Goal: Find specific page/section: Find specific page/section

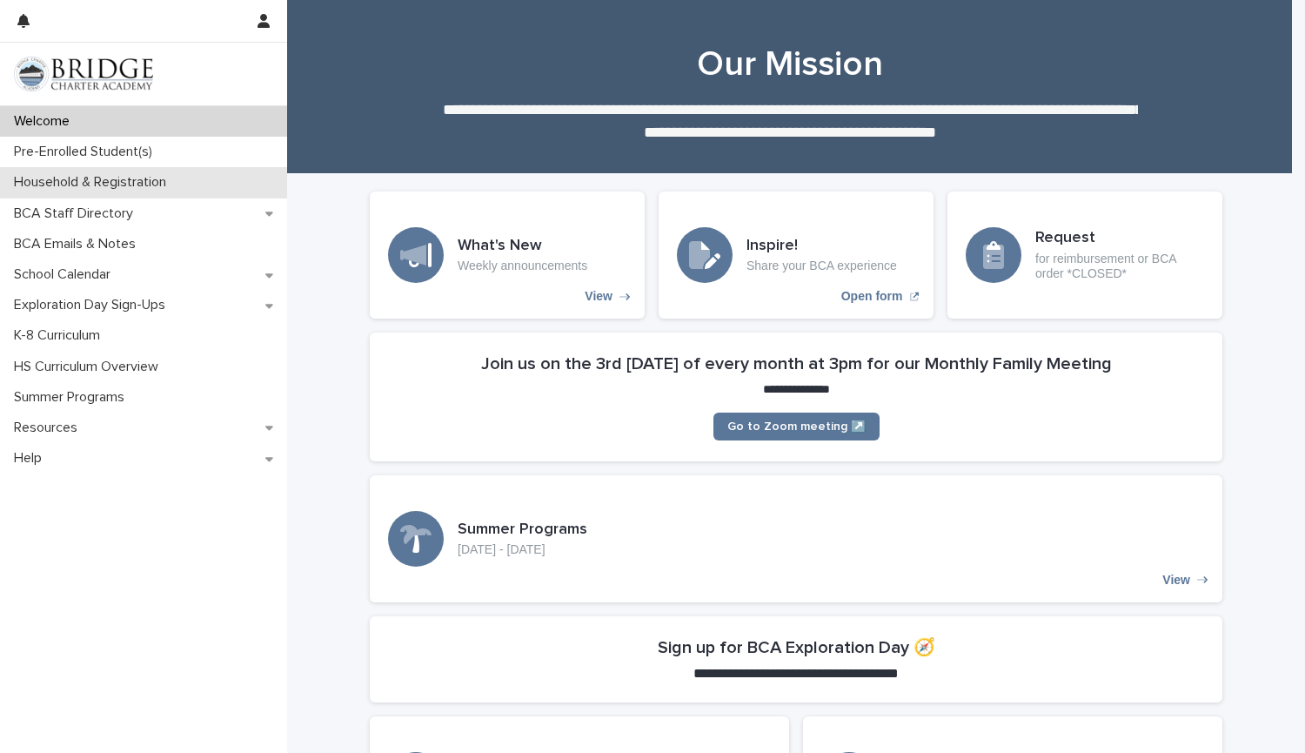
click at [142, 186] on p "Household & Registration" at bounding box center [93, 182] width 173 height 17
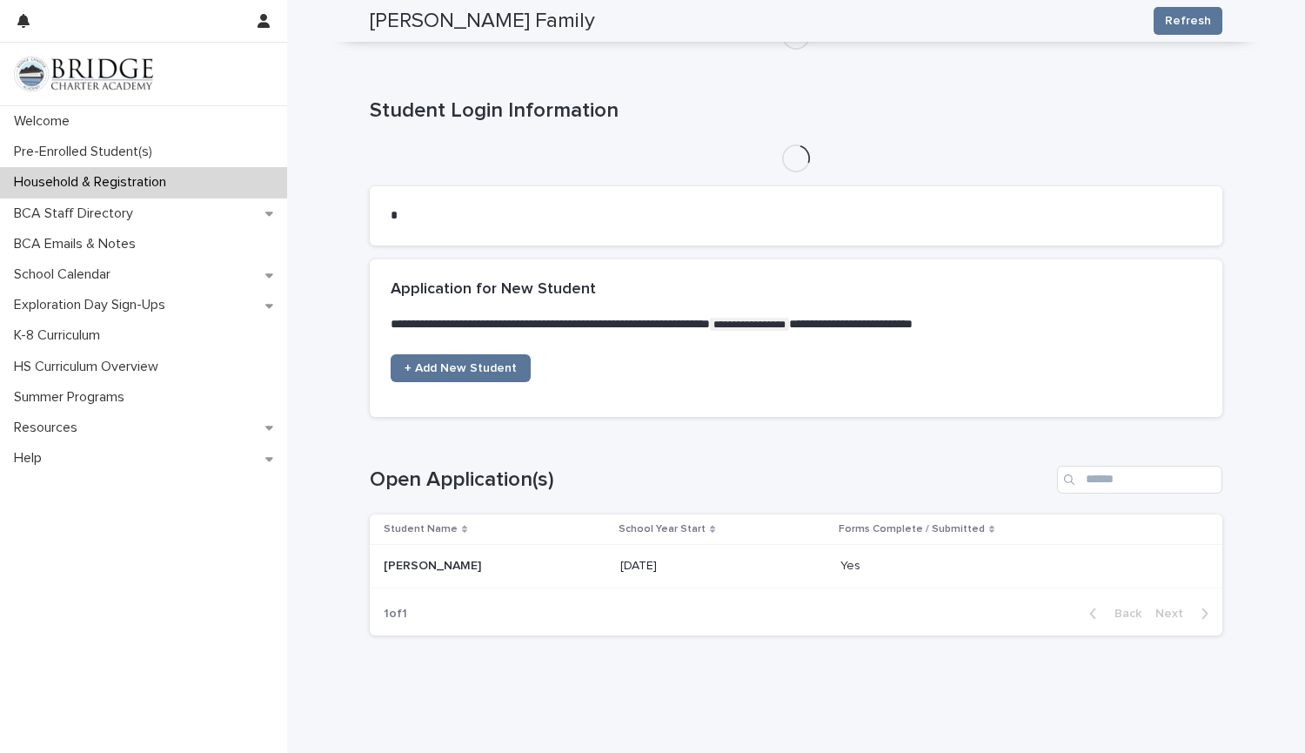
scroll to position [889, 0]
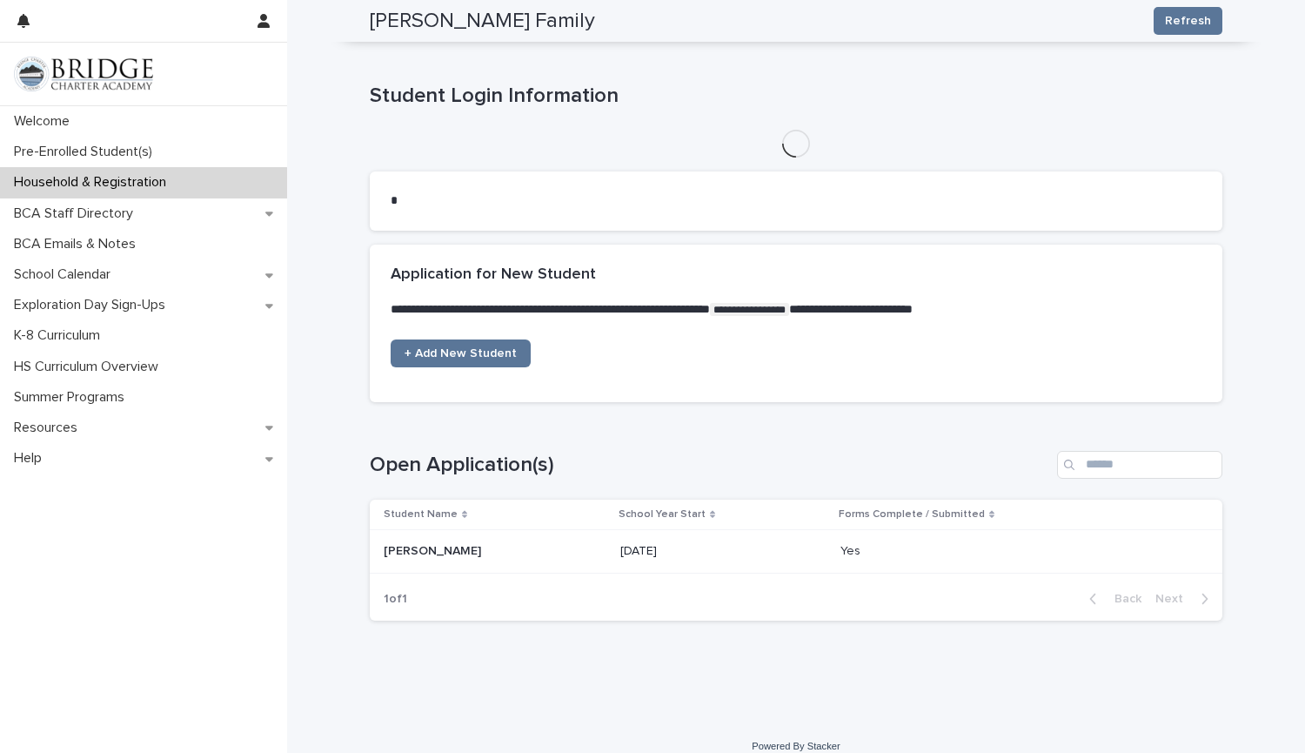
click at [482, 544] on p at bounding box center [495, 551] width 223 height 15
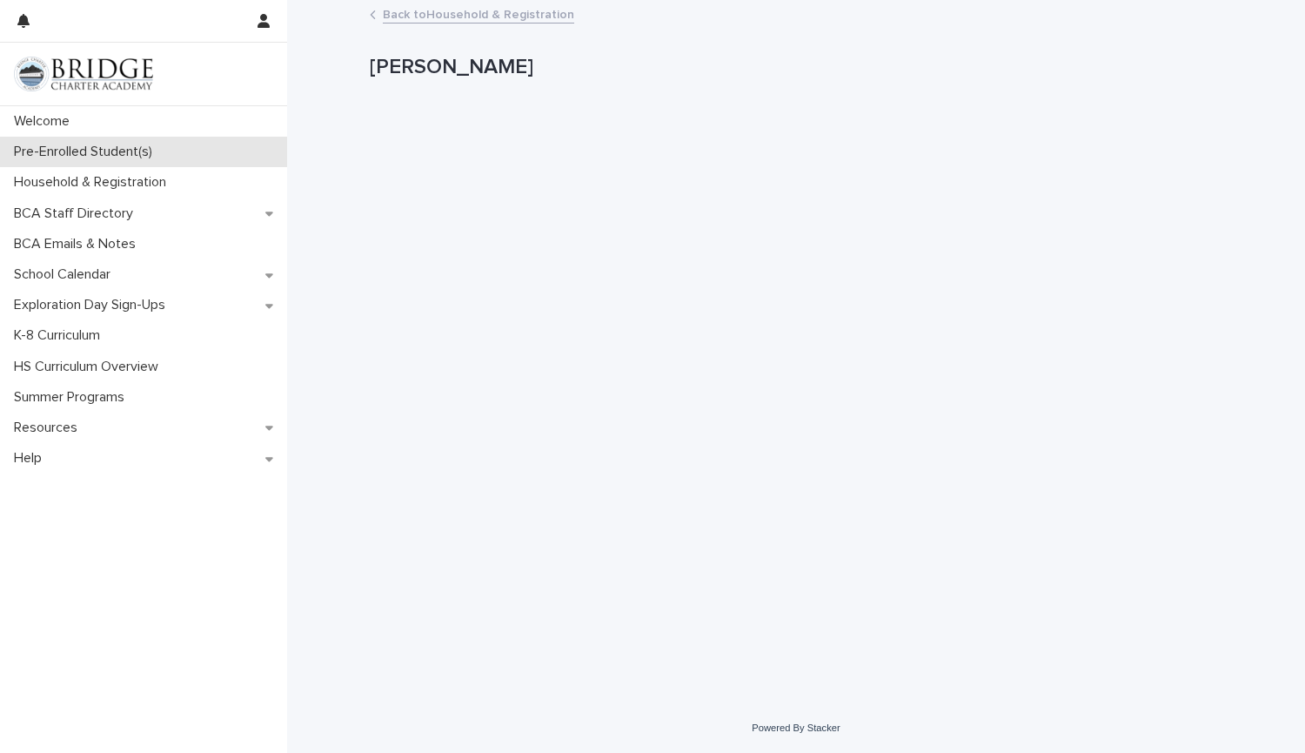
click at [143, 163] on div "Pre-Enrolled Student(s)" at bounding box center [143, 152] width 287 height 30
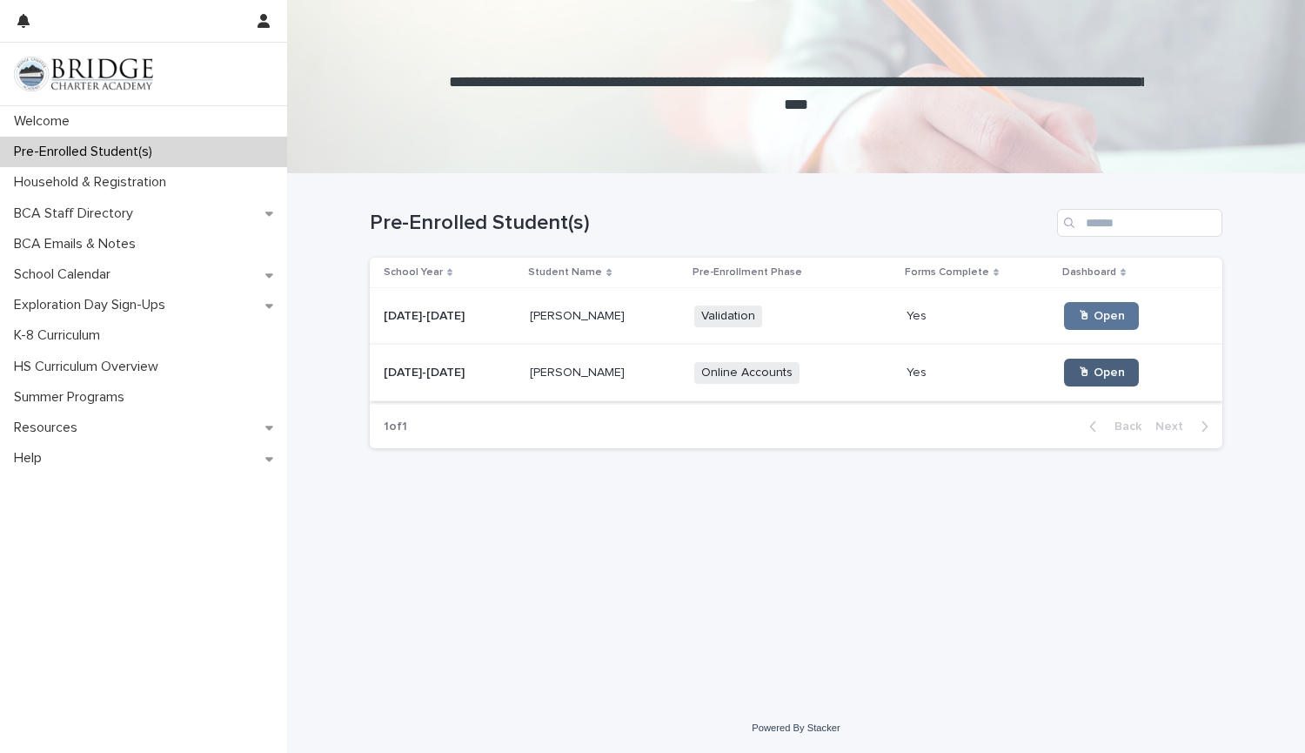
click at [1082, 382] on link "🖱 Open" at bounding box center [1101, 372] width 75 height 28
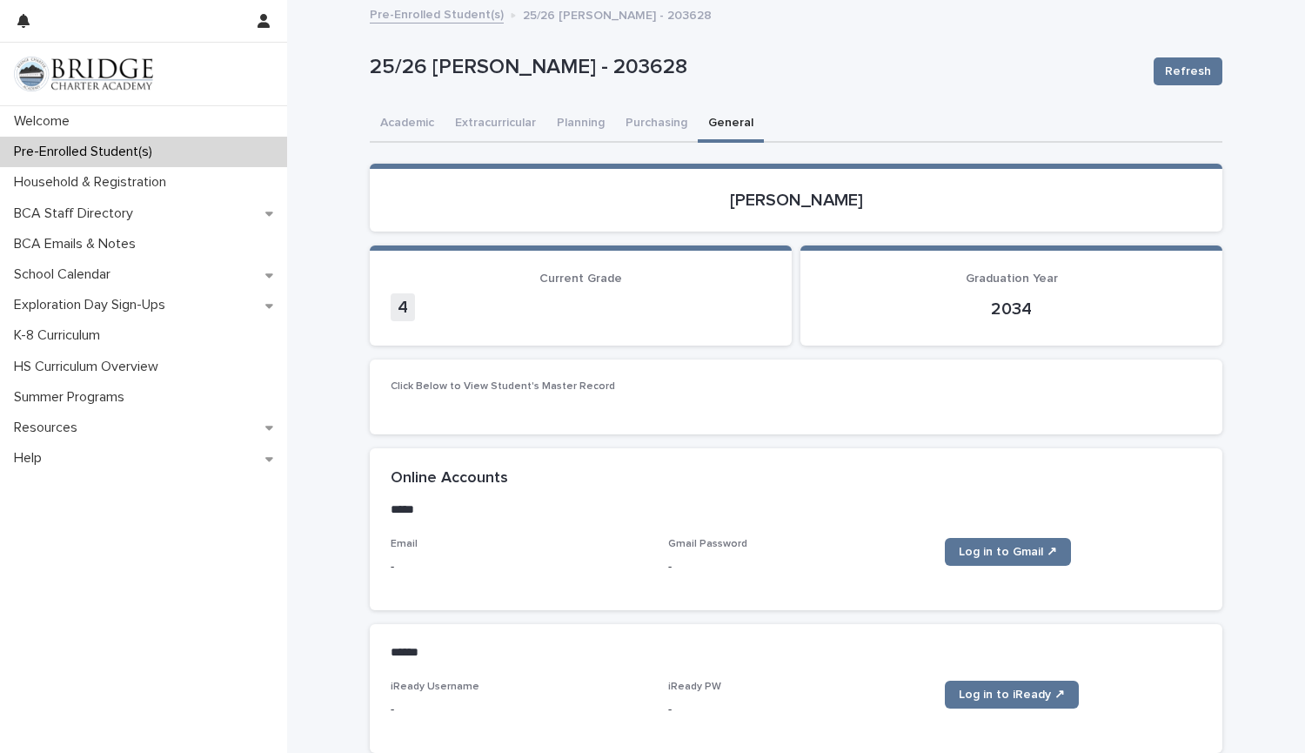
click at [721, 126] on button "General" at bounding box center [731, 124] width 66 height 37
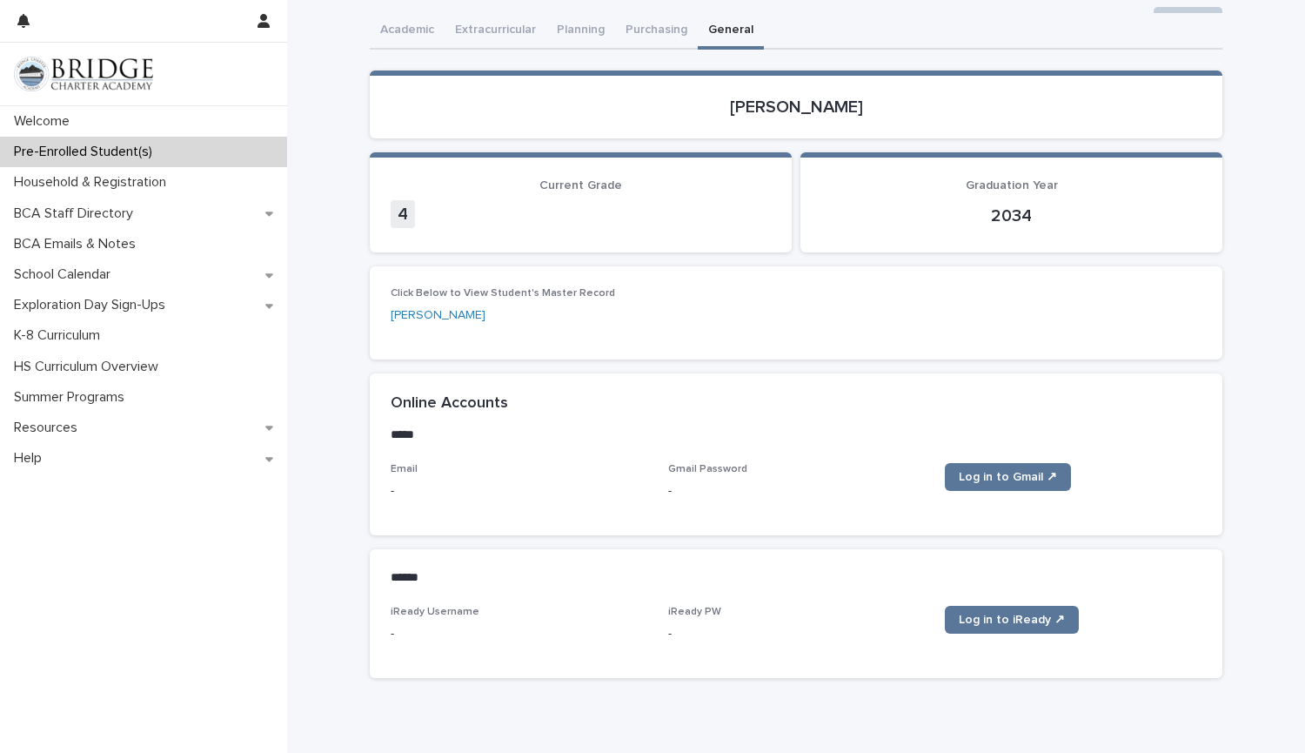
scroll to position [92, 0]
click at [79, 117] on p "Welcome" at bounding box center [45, 121] width 77 height 17
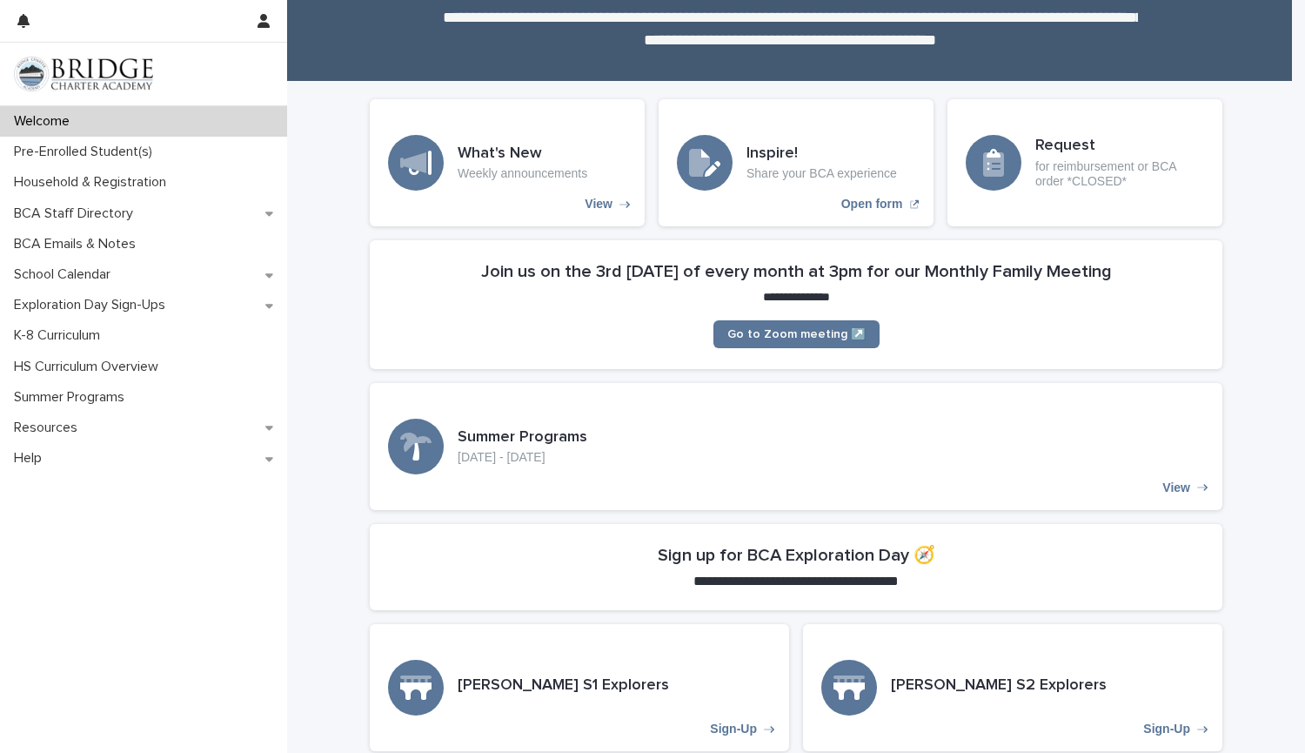
scroll to position [266, 0]
